Goal: Task Accomplishment & Management: Manage account settings

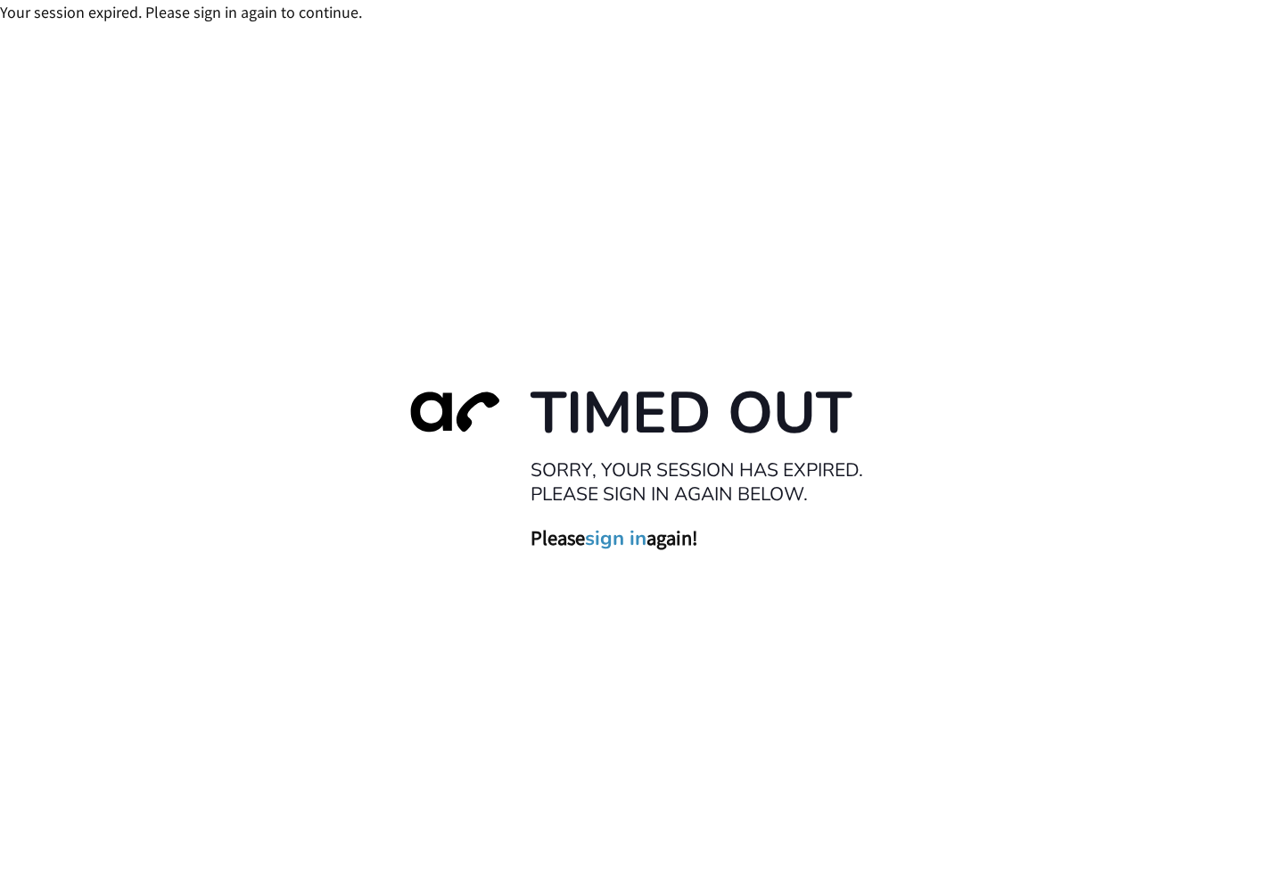
click at [635, 541] on link "sign in" at bounding box center [617, 538] width 62 height 25
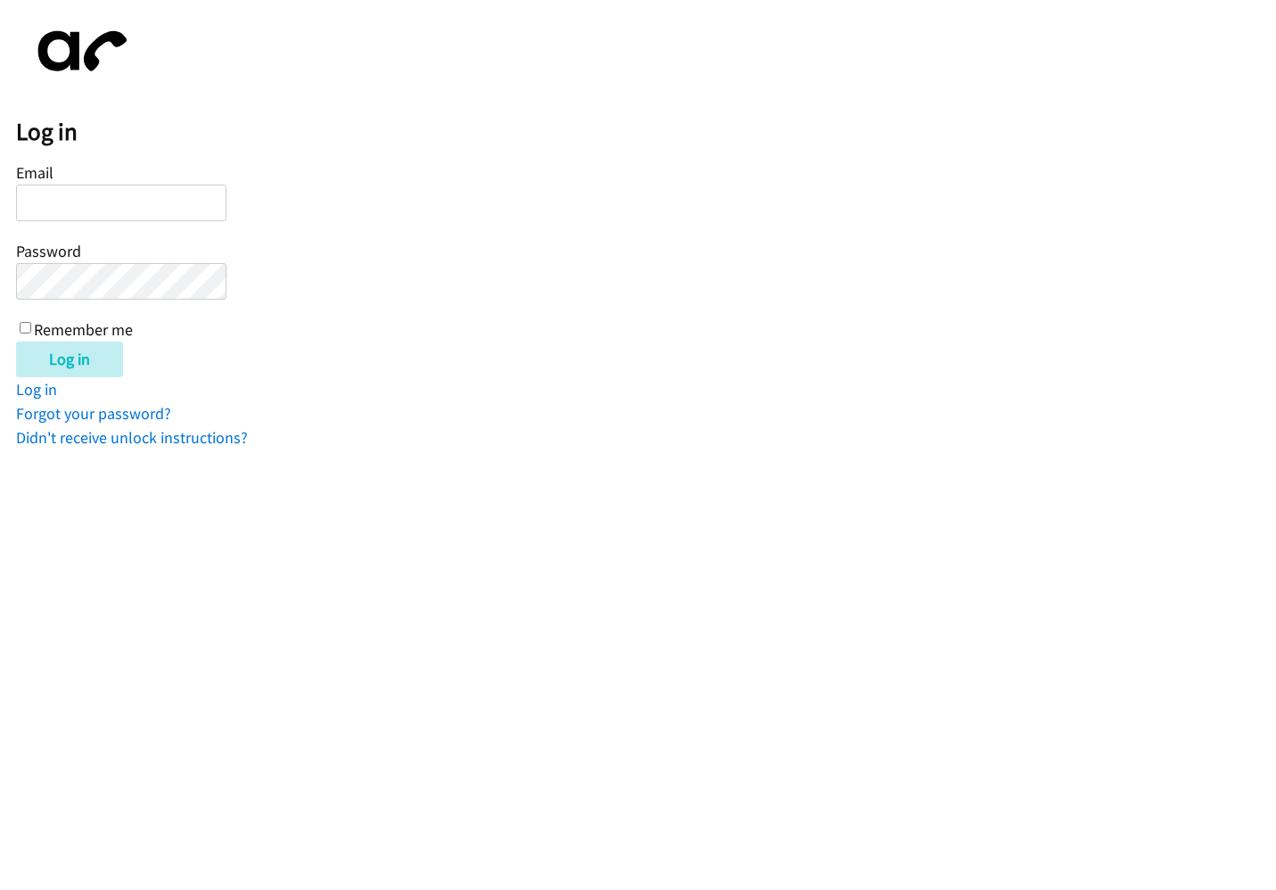
click at [113, 204] on input "Email" at bounding box center [121, 203] width 210 height 37
type input "kevin+lendingpoint@autoreach.io"
click at [16, 341] on input "Log in" at bounding box center [69, 359] width 107 height 36
